Goal: Task Accomplishment & Management: Manage account settings

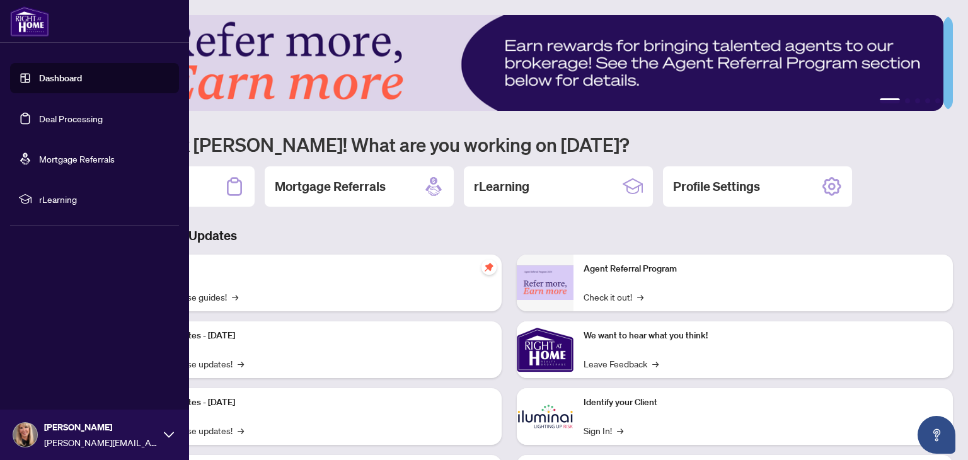
click at [39, 119] on link "Deal Processing" at bounding box center [71, 118] width 64 height 11
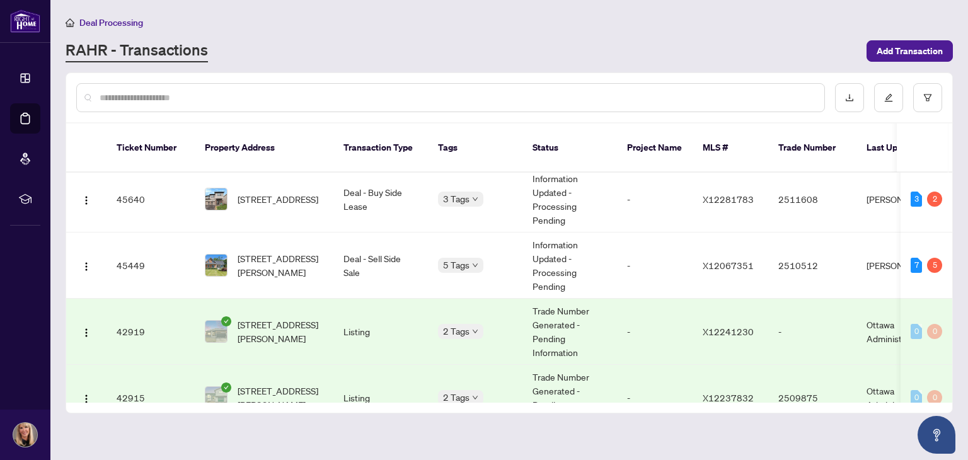
scroll to position [252, 0]
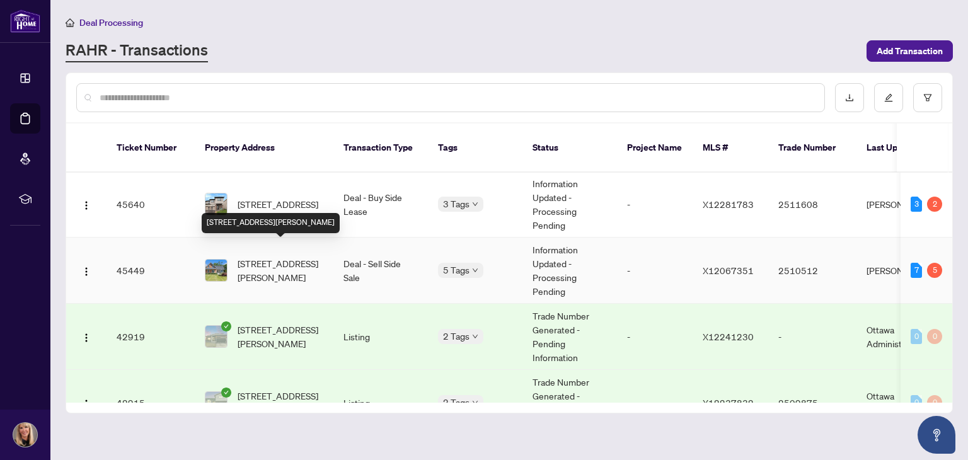
click at [290, 257] on span "[STREET_ADDRESS][PERSON_NAME]" at bounding box center [281, 271] width 86 height 28
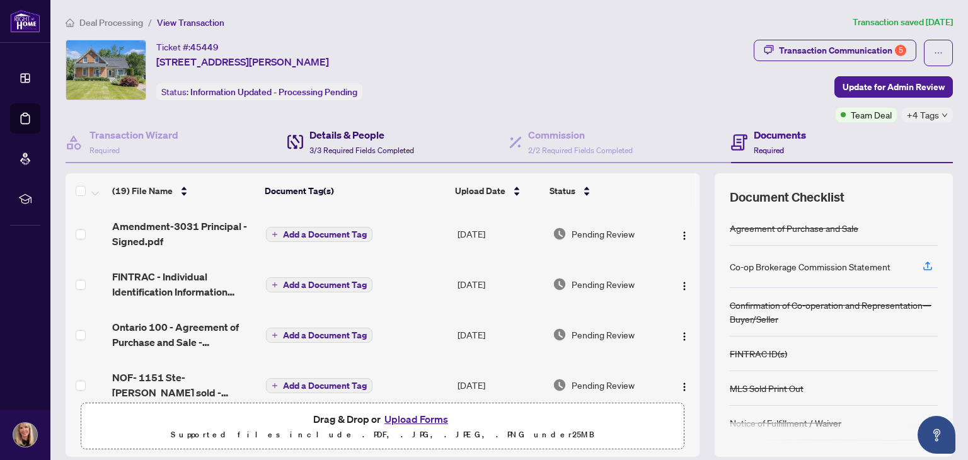
click at [376, 137] on h4 "Details & People" at bounding box center [362, 134] width 105 height 15
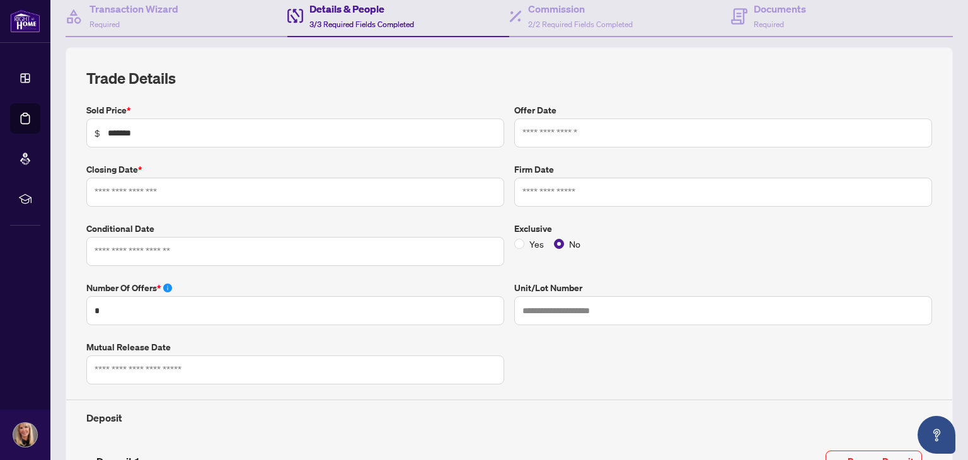
type input "**********"
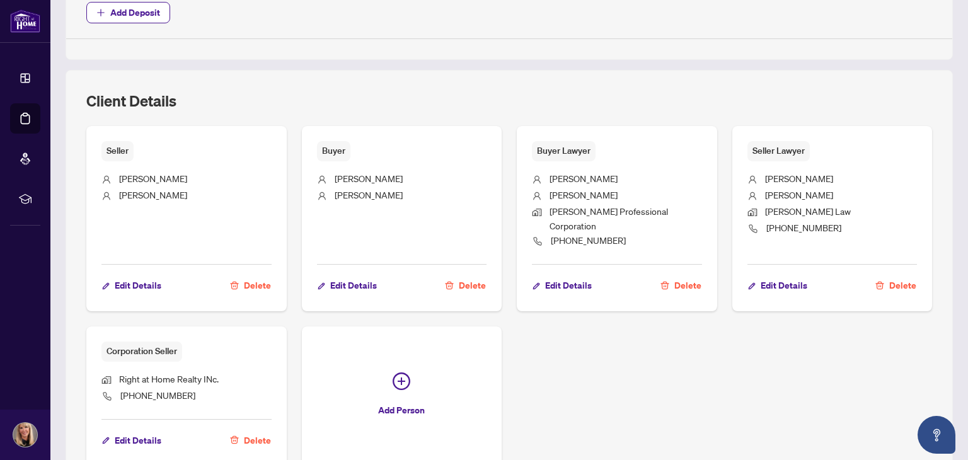
scroll to position [757, 0]
